Goal: Task Accomplishment & Management: Manage account settings

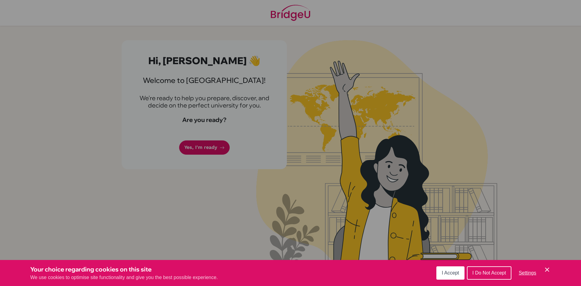
click at [448, 271] on span "I Accept" at bounding box center [450, 272] width 17 height 5
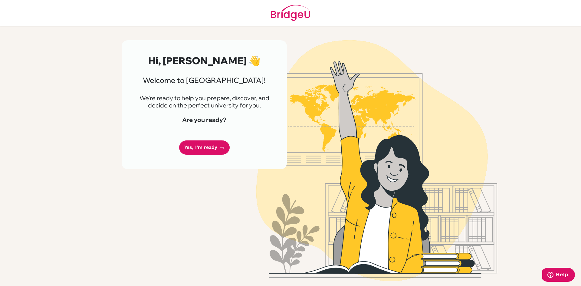
click at [218, 156] on div "Hi, Abirahme 👋 Welcome to BridgeU! We're ready to help you prepare, discover, a…" at bounding box center [204, 104] width 165 height 129
click at [209, 148] on link "Yes, I'm ready" at bounding box center [204, 147] width 51 height 14
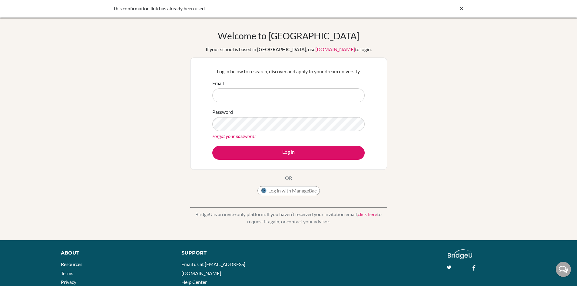
click at [459, 8] on icon at bounding box center [461, 8] width 6 height 6
click at [247, 95] on input "Email" at bounding box center [288, 95] width 152 height 14
type input "abhirami10@trins.org"
drag, startPoint x: 105, startPoint y: 55, endPoint x: 104, endPoint y: 60, distance: 5.3
click at [104, 60] on div "Welcome to BridgeU If your school is based in China, use app.bridge-u.com.cn to…" at bounding box center [288, 129] width 577 height 198
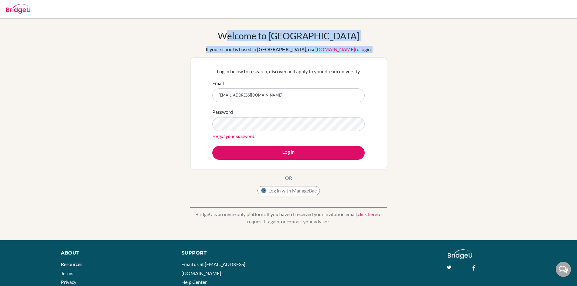
drag, startPoint x: 108, startPoint y: 57, endPoint x: 581, endPoint y: 99, distance: 474.5
click at [576, 99] on html "Your browser is not supported by BridgeU. Please use Internet Explorer 11+, or …" at bounding box center [288, 143] width 577 height 286
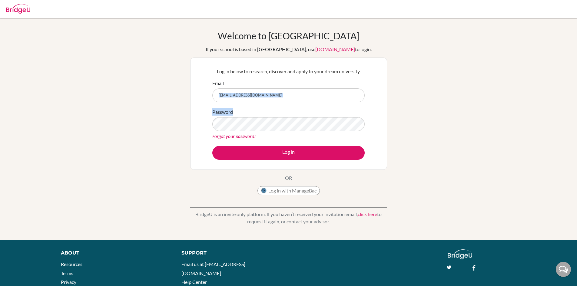
drag, startPoint x: 548, startPoint y: 99, endPoint x: 542, endPoint y: 103, distance: 7.4
click at [542, 103] on div "Welcome to BridgeU If your school is based in China, use app.bridge-u.com.cn to…" at bounding box center [288, 129] width 577 height 198
click at [444, 94] on div "Welcome to BridgeU If your school is based in China, use app.bridge-u.com.cn to…" at bounding box center [288, 129] width 577 height 198
drag, startPoint x: 444, startPoint y: 94, endPoint x: 506, endPoint y: 94, distance: 61.2
click at [506, 94] on div "Welcome to BridgeU If your school is based in China, use app.bridge-u.com.cn to…" at bounding box center [288, 129] width 577 height 198
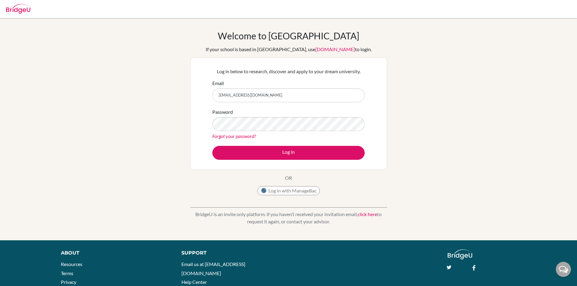
click at [381, 48] on div "Welcome to BridgeU If your school is based in China, use app.bridge-u.com.cn to…" at bounding box center [288, 114] width 197 height 168
drag, startPoint x: 381, startPoint y: 48, endPoint x: 394, endPoint y: 68, distance: 23.8
click at [394, 68] on div "Welcome to BridgeU If your school is based in China, use app.bridge-u.com.cn to…" at bounding box center [288, 129] width 577 height 198
drag, startPoint x: 259, startPoint y: 39, endPoint x: 357, endPoint y: 47, distance: 97.7
click at [357, 47] on div "Welcome to BridgeU If your school is based in China, use app.bridge-u.com.cn to…" at bounding box center [288, 114] width 197 height 168
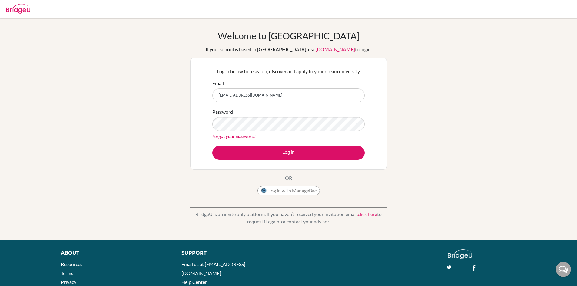
click at [488, 52] on div "Welcome to BridgeU If your school is based in China, use app.bridge-u.com.cn to…" at bounding box center [288, 129] width 577 height 198
click at [251, 138] on link "Forgot your password?" at bounding box center [234, 136] width 44 height 6
click at [242, 134] on link "Forgot your password?" at bounding box center [234, 136] width 44 height 6
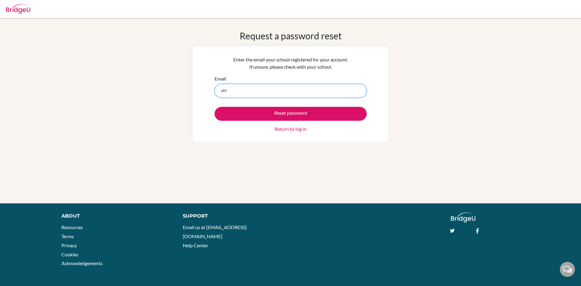
drag, startPoint x: 274, startPoint y: 95, endPoint x: 239, endPoint y: 96, distance: 34.8
click at [239, 96] on input "abh" at bounding box center [291, 91] width 152 height 14
type input "[EMAIL_ADDRESS][DOMAIN_NAME]"
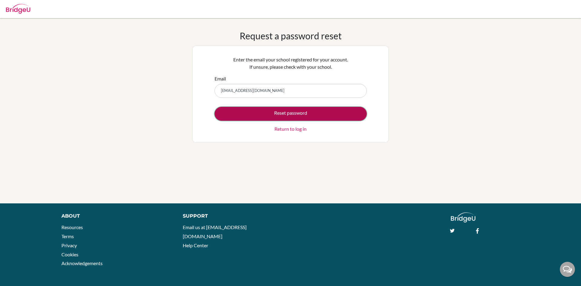
click at [262, 116] on button "Reset password" at bounding box center [291, 114] width 152 height 14
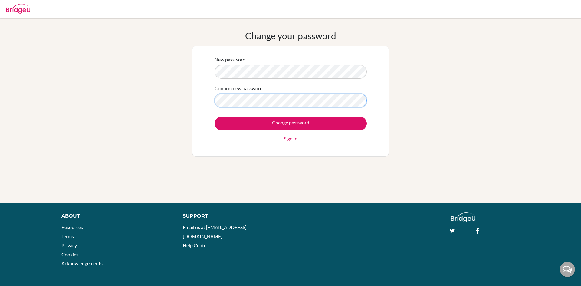
click at [215, 117] on input "Change password" at bounding box center [291, 124] width 152 height 14
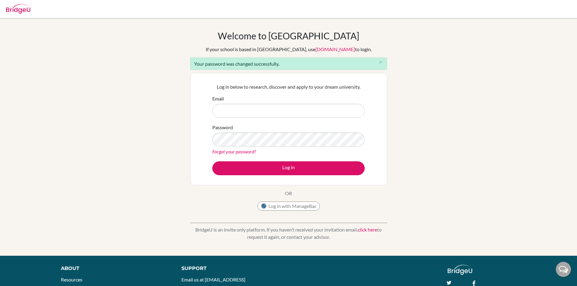
click at [251, 117] on input "Email" at bounding box center [288, 111] width 152 height 14
type input "abhirami10@trins.org"
click at [212, 161] on button "Log in" at bounding box center [288, 168] width 152 height 14
